Goal: Task Accomplishment & Management: Manage account settings

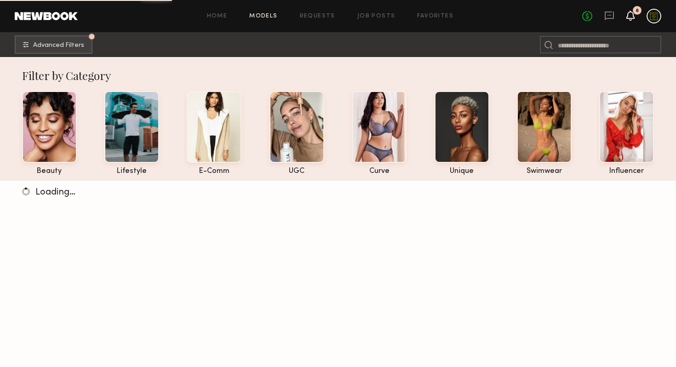
click at [629, 13] on icon at bounding box center [630, 15] width 7 height 6
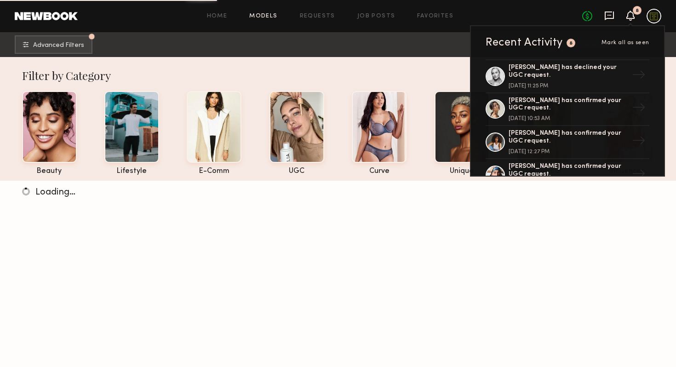
click at [606, 16] on icon at bounding box center [609, 16] width 10 height 10
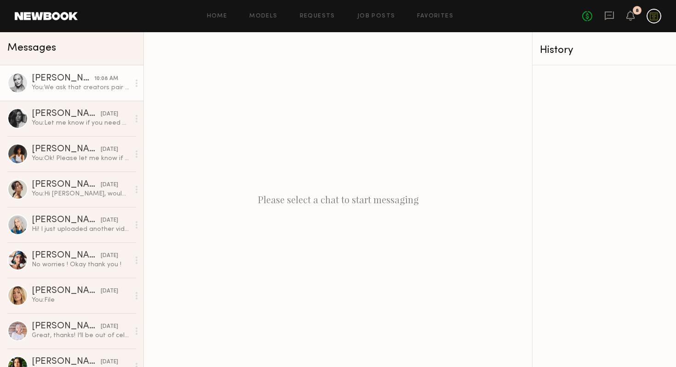
click at [69, 85] on div "You: We ask that creators pair the Lip Liner Cinnamon with The Black [MEDICAL_D…" at bounding box center [81, 87] width 98 height 9
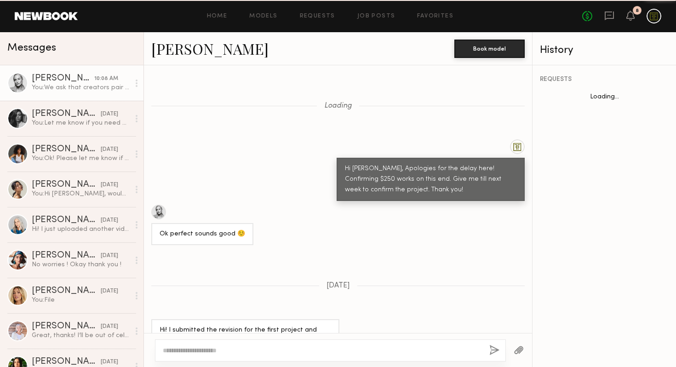
scroll to position [602, 0]
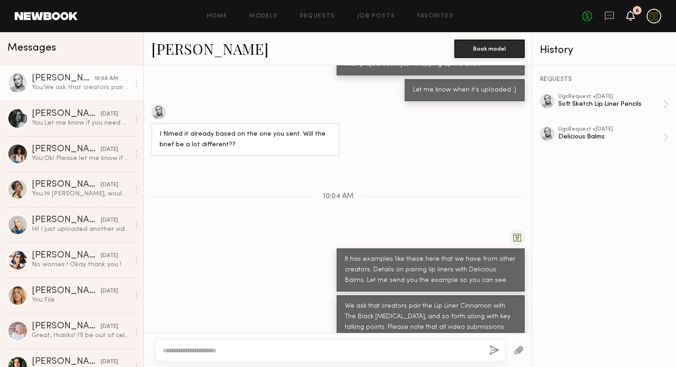
click at [631, 14] on icon at bounding box center [630, 15] width 7 height 6
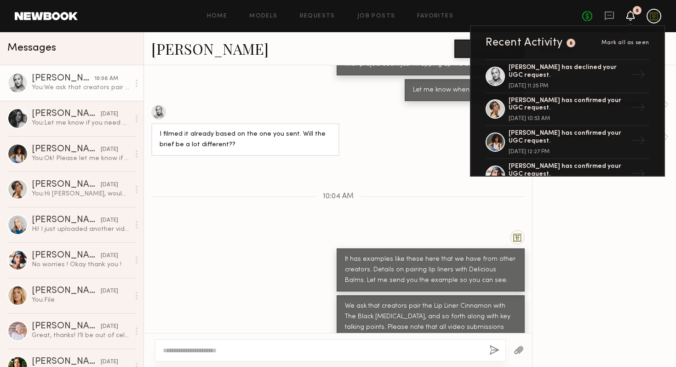
click at [603, 14] on div "No fees up to $5,000 8 Recent Activity 8 Mark all as seen [PERSON_NAME] has dec…" at bounding box center [621, 16] width 79 height 15
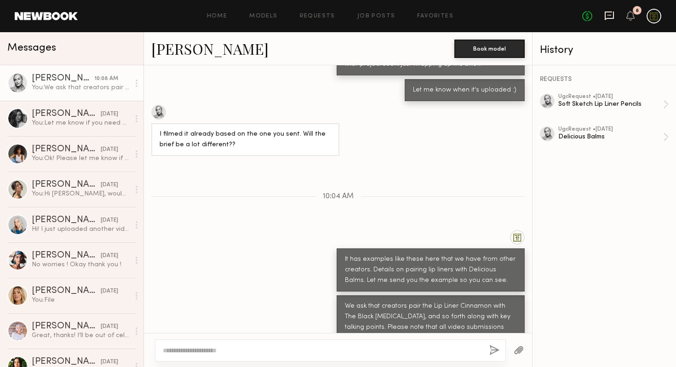
click at [609, 14] on icon at bounding box center [609, 16] width 10 height 10
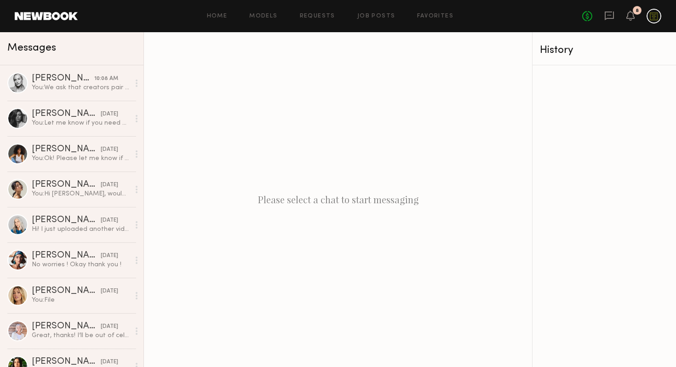
click at [607, 22] on div "No fees up to $5,000 8" at bounding box center [621, 16] width 79 height 15
click at [608, 17] on icon at bounding box center [609, 16] width 10 height 10
click at [630, 21] on div "8" at bounding box center [630, 16] width 8 height 11
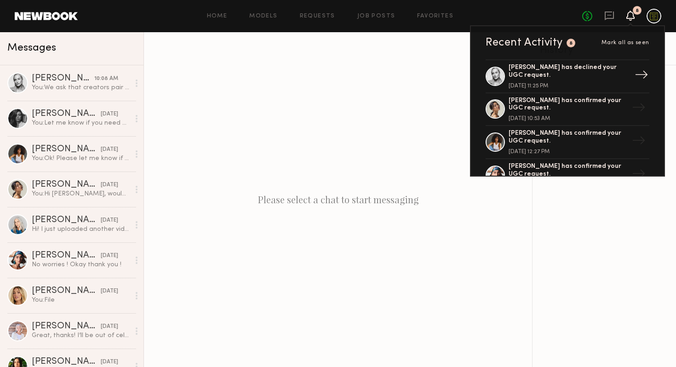
click at [565, 78] on div "[PERSON_NAME] has declined your UGC request. [DATE] 11:25 PM" at bounding box center [569, 76] width 120 height 25
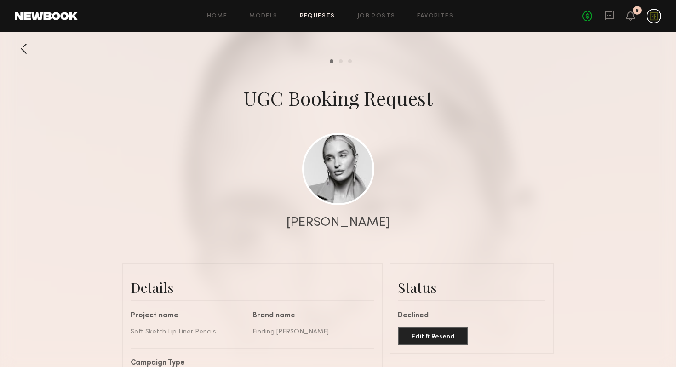
scroll to position [120, 0]
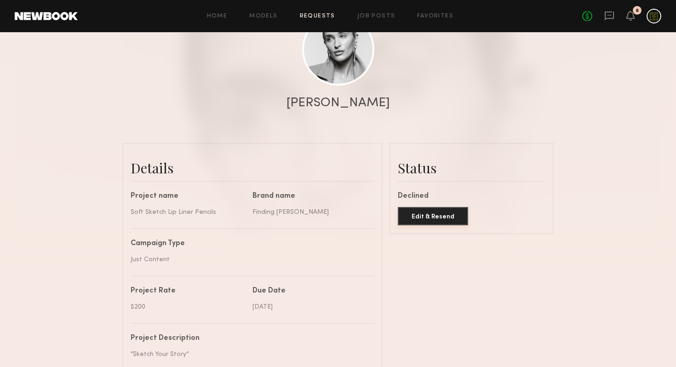
click at [435, 216] on button "Edit & Resend" at bounding box center [433, 216] width 70 height 18
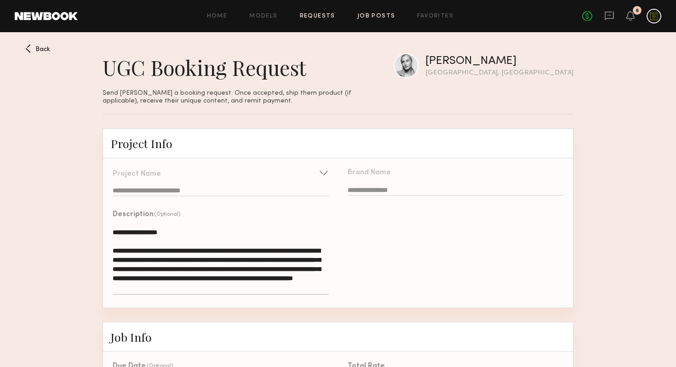
click at [381, 17] on link "Job Posts" at bounding box center [376, 16] width 38 height 6
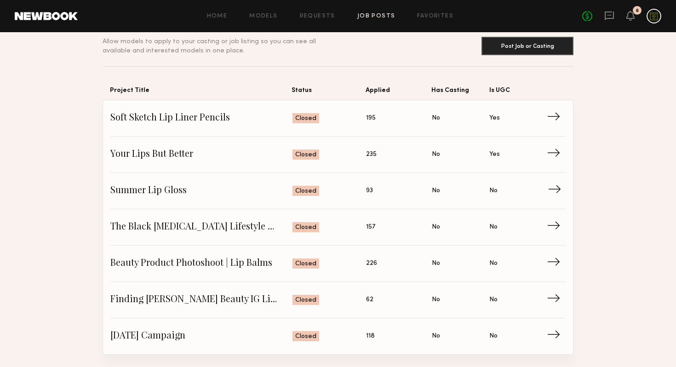
scroll to position [41, 0]
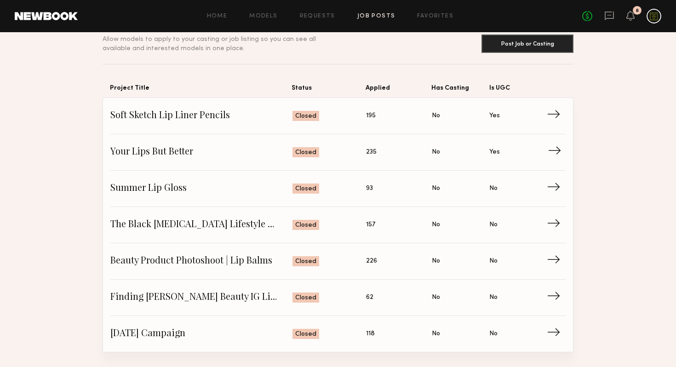
click at [259, 154] on span "Your Lips But Better" at bounding box center [201, 152] width 182 height 14
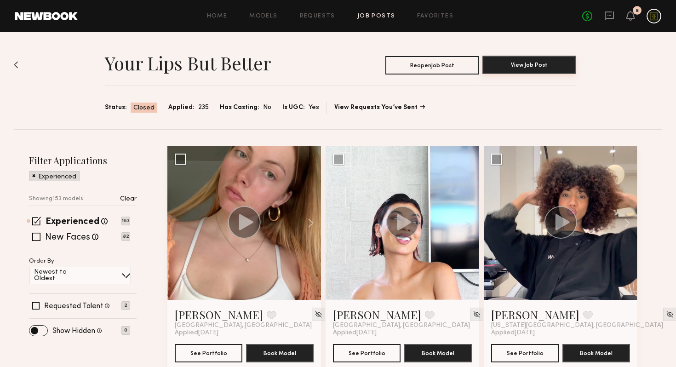
click at [527, 66] on button "View Job Post" at bounding box center [528, 65] width 93 height 18
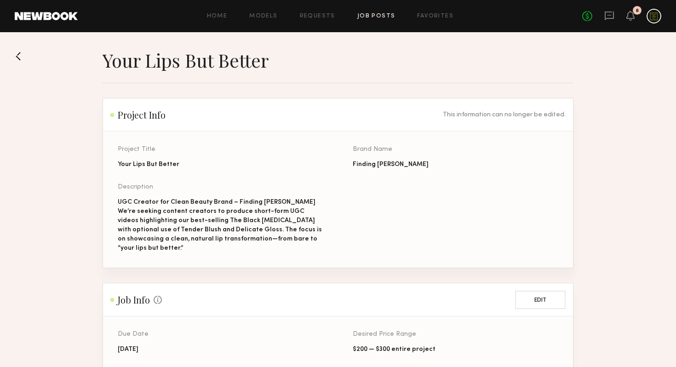
click at [20, 54] on button at bounding box center [22, 56] width 15 height 15
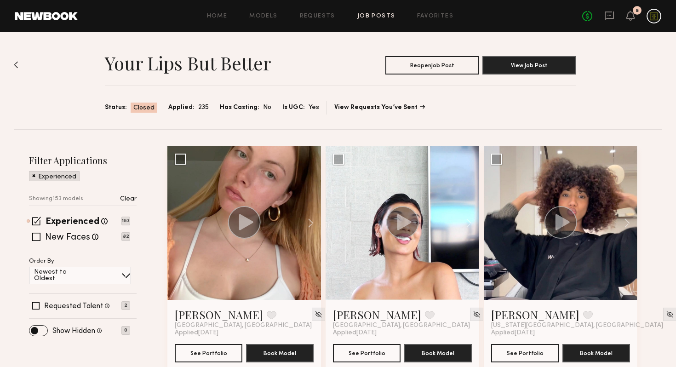
click at [19, 66] on div "Your Lips But Better Reopen Job Post View Job Post Status: Closed Applied: 235 …" at bounding box center [338, 80] width 648 height 97
click at [15, 66] on img at bounding box center [16, 64] width 5 height 7
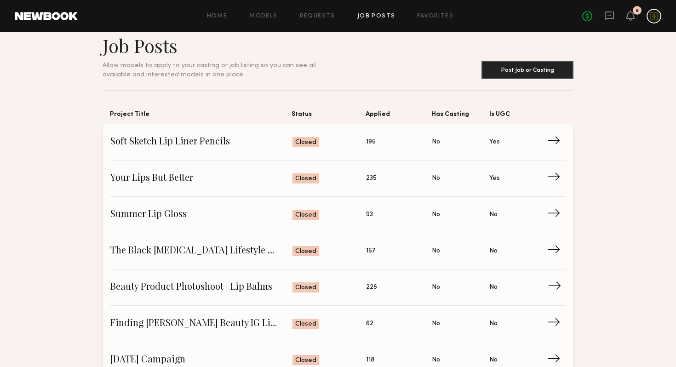
scroll to position [13, 0]
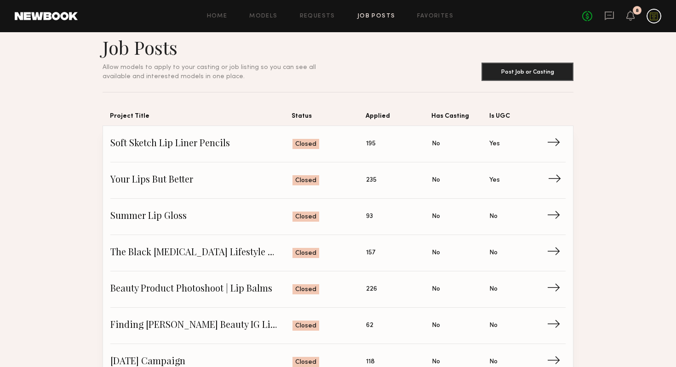
click at [255, 174] on span "Your Lips But Better" at bounding box center [201, 180] width 182 height 14
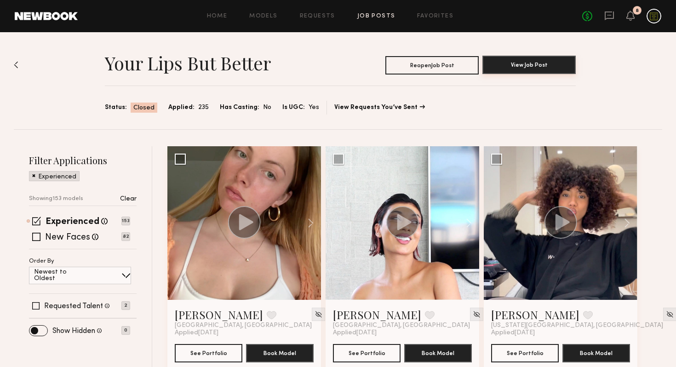
click at [519, 67] on button "View Job Post" at bounding box center [528, 65] width 93 height 18
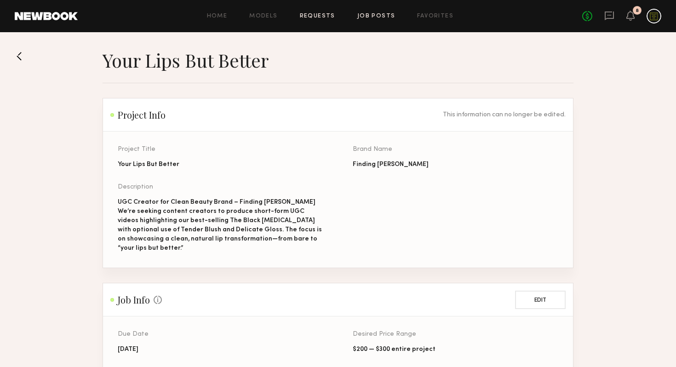
click at [328, 13] on link "Requests" at bounding box center [317, 16] width 35 height 6
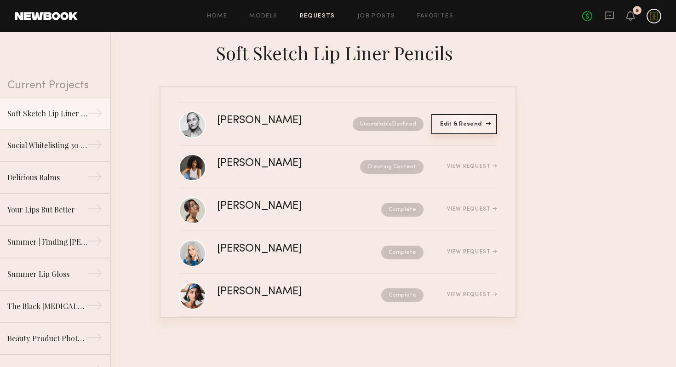
click at [459, 125] on span "Edit & Resend" at bounding box center [464, 124] width 48 height 6
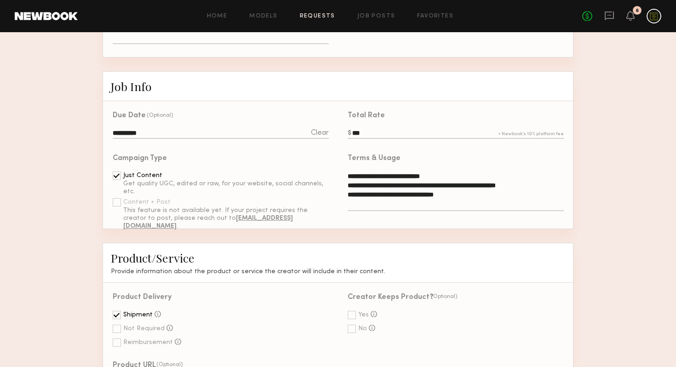
scroll to position [182, 0]
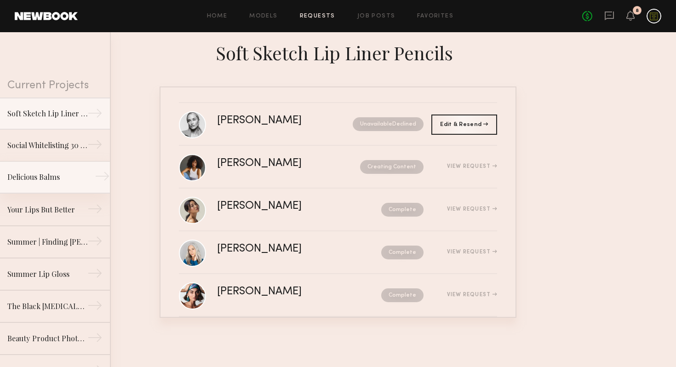
click at [43, 184] on link "Delicious Balms →" at bounding box center [55, 177] width 110 height 32
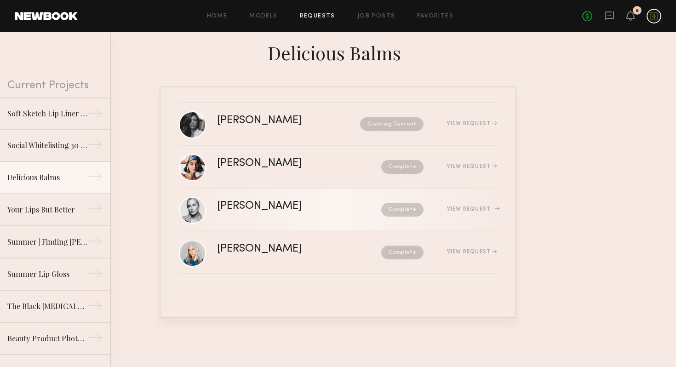
click at [314, 217] on div "[PERSON_NAME] Complete View Request" at bounding box center [357, 209] width 280 height 17
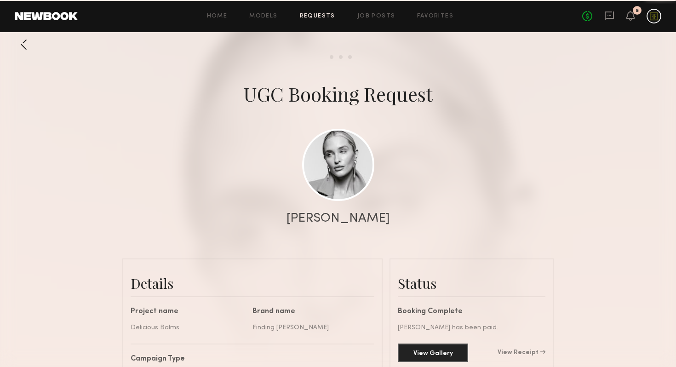
scroll to position [141, 0]
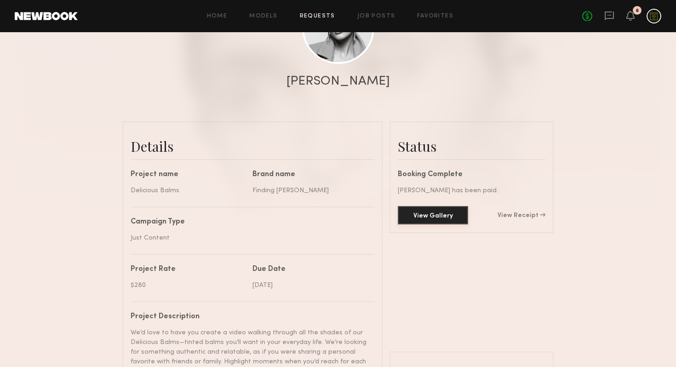
click at [441, 209] on button "View Gallery" at bounding box center [433, 215] width 70 height 18
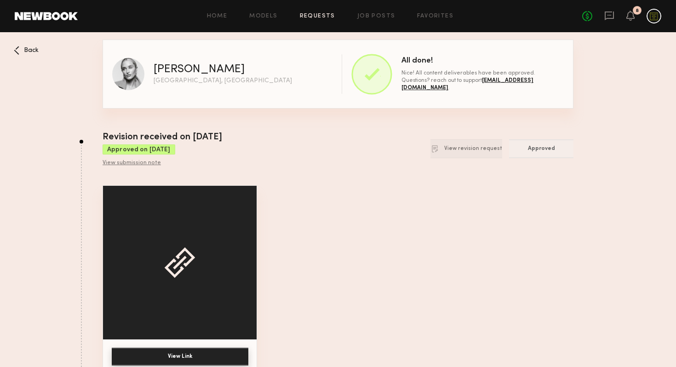
click at [243, 308] on div at bounding box center [180, 263] width 154 height 154
click at [290, 303] on div "View Link" at bounding box center [338, 280] width 471 height 190
click at [487, 144] on button "View revision request" at bounding box center [466, 148] width 72 height 19
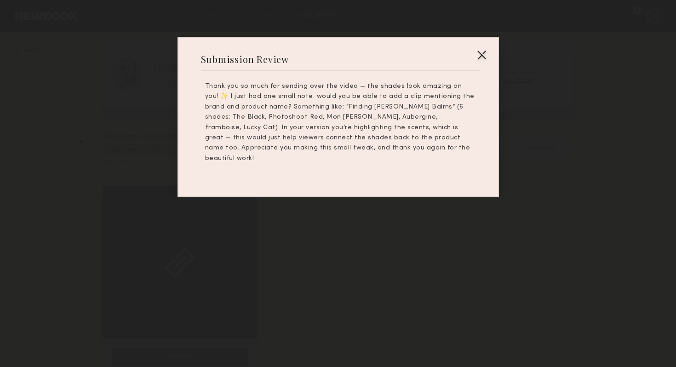
click at [480, 58] on div at bounding box center [481, 54] width 15 height 15
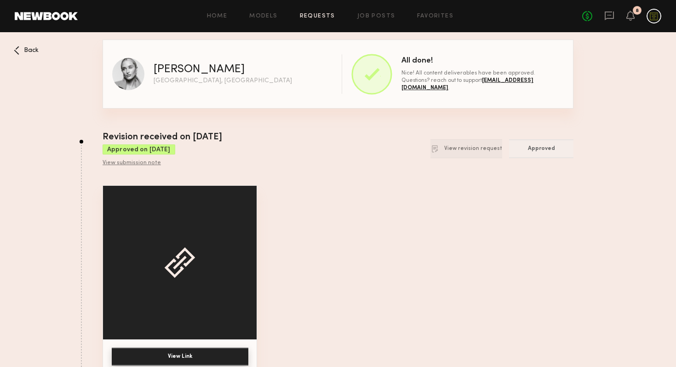
click at [28, 48] on span "Back" at bounding box center [31, 50] width 15 height 6
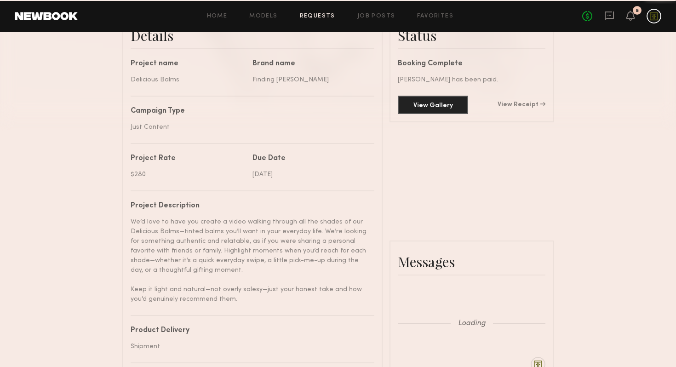
scroll to position [688, 0]
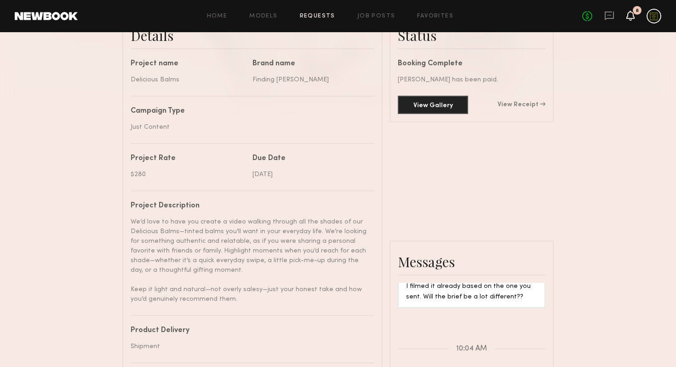
click at [630, 17] on icon at bounding box center [630, 15] width 7 height 6
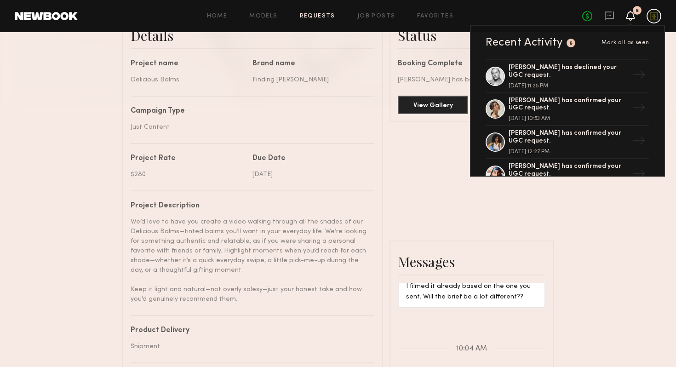
click at [630, 17] on icon at bounding box center [630, 15] width 7 height 6
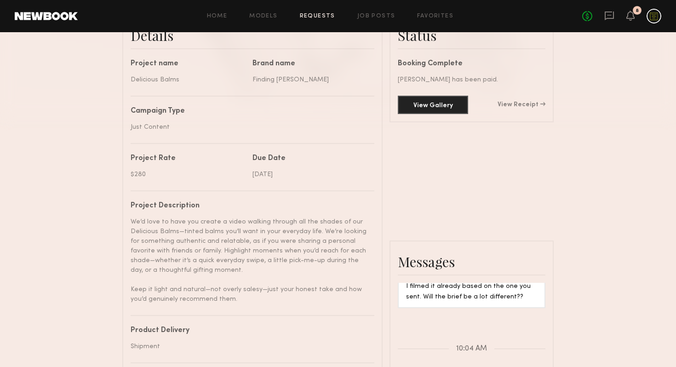
scroll to position [0, 0]
